Goal: Navigation & Orientation: Find specific page/section

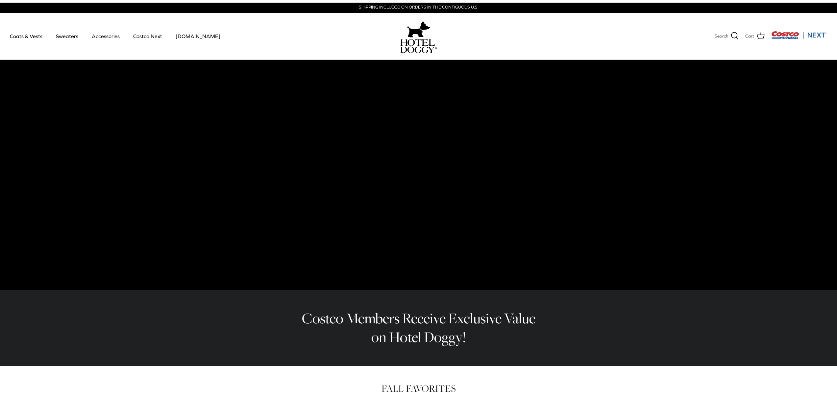
scroll to position [206, 0]
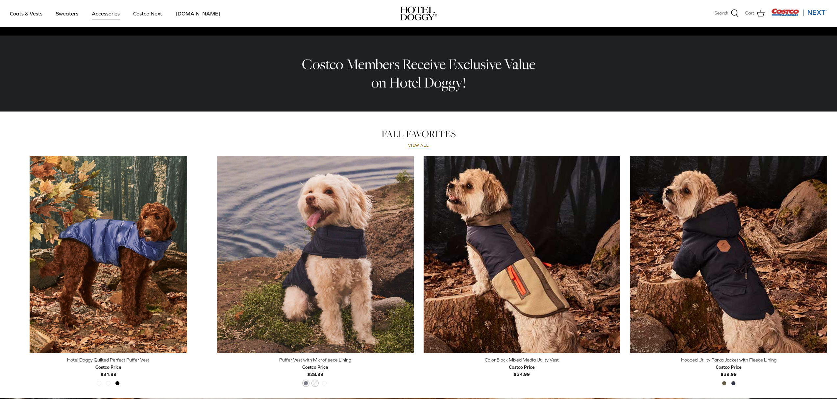
click at [105, 16] on link "Accessories" at bounding box center [106, 13] width 40 height 22
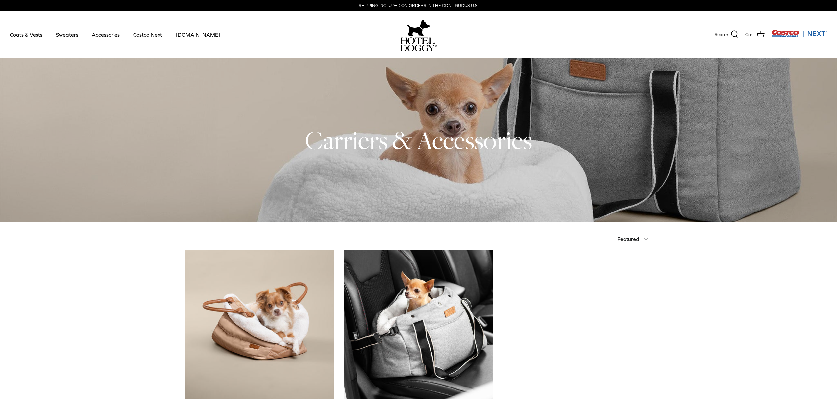
click at [62, 41] on link "Sweaters" at bounding box center [67, 34] width 34 height 22
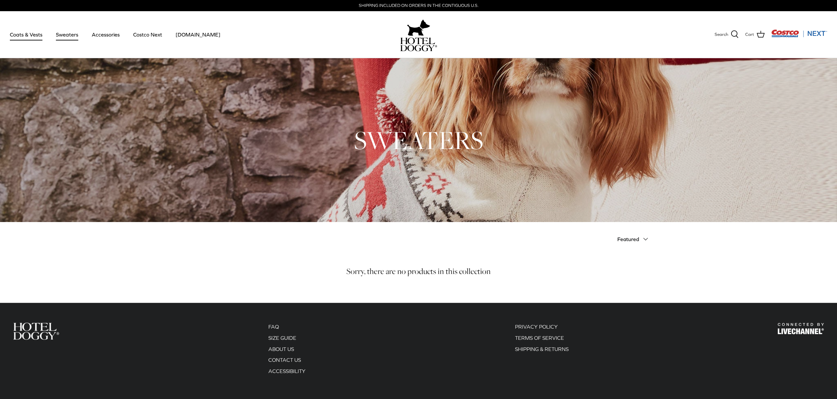
click at [42, 38] on link "Coats & Vests" at bounding box center [26, 34] width 44 height 22
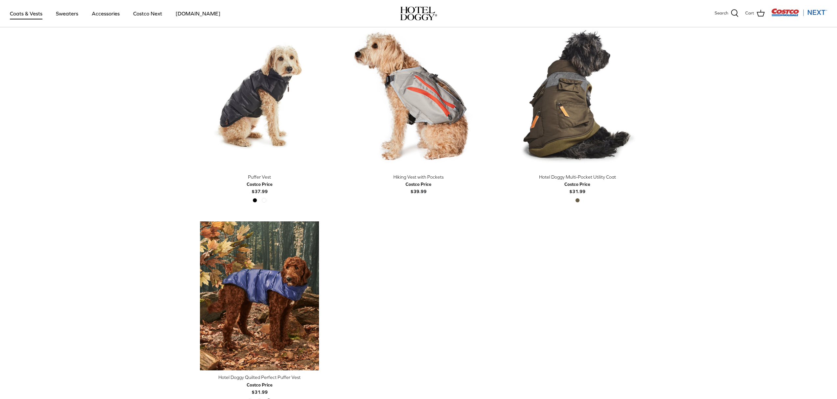
scroll to position [1148, 0]
